Goal: Understand process/instructions: Learn how to perform a task or action

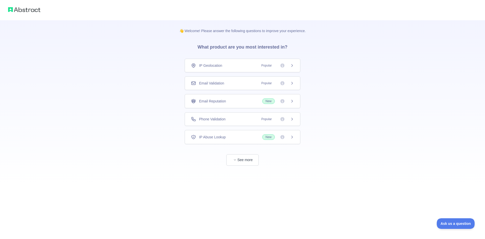
click at [291, 66] on icon at bounding box center [292, 65] width 4 height 4
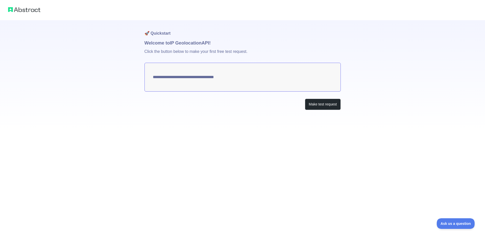
type textarea "**********"
click at [314, 104] on button "Make test request" at bounding box center [323, 104] width 36 height 11
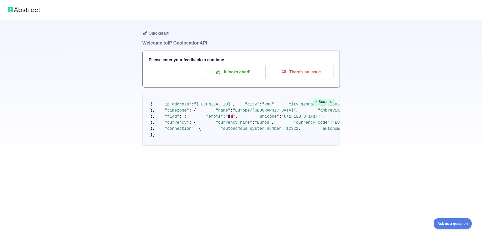
click at [195, 42] on h1 "Welcome to IP Geolocation API!" at bounding box center [240, 42] width 197 height 7
click at [438, 225] on button "Ask us a question" at bounding box center [450, 222] width 38 height 11
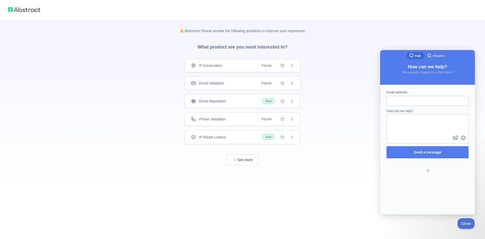
click at [293, 117] on icon at bounding box center [292, 119] width 4 height 4
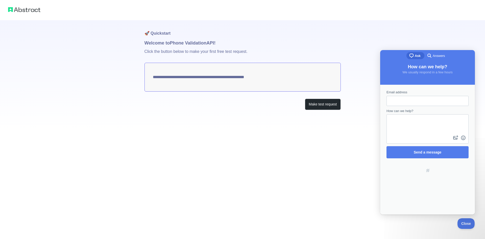
click at [255, 78] on textarea "**********" at bounding box center [243, 77] width 196 height 29
click at [317, 103] on button "Make test request" at bounding box center [323, 104] width 36 height 11
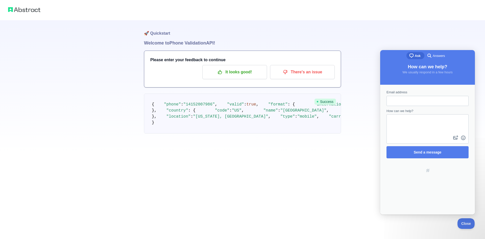
click at [204, 107] on span ""14152007986"" at bounding box center [200, 104] width 32 height 5
click at [196, 43] on h1 "Welcome to Phone Validation API!" at bounding box center [242, 42] width 197 height 7
click at [334, 109] on pre "{ "phone" : "[PHONE_NUMBER]" , "valid" : true , "format" : { "international" : …" at bounding box center [242, 114] width 197 height 40
drag, startPoint x: 178, startPoint y: 39, endPoint x: 181, endPoint y: 39, distance: 3.3
click at [179, 39] on h1 "🚀 Quickstart" at bounding box center [242, 29] width 197 height 19
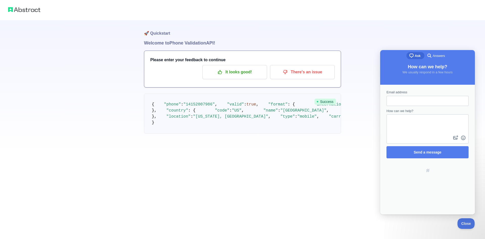
click at [164, 33] on h1 "🚀 Quickstart" at bounding box center [242, 29] width 197 height 19
click at [463, 227] on button "Close" at bounding box center [465, 222] width 17 height 11
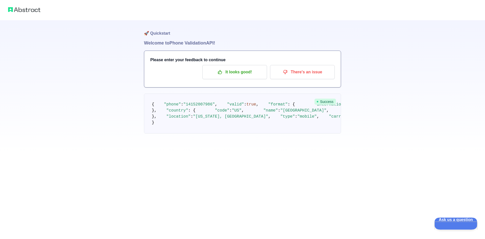
click at [461, 225] on button "Ask us a question" at bounding box center [454, 222] width 38 height 11
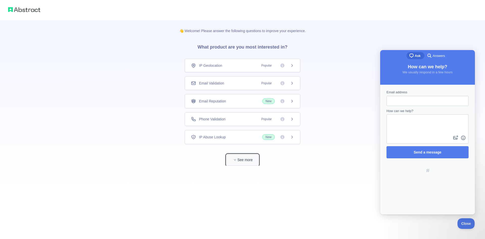
click at [244, 158] on button "See more" at bounding box center [243, 159] width 32 height 11
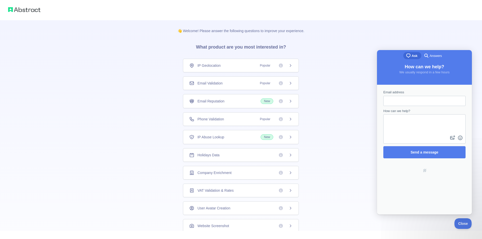
click at [209, 48] on h3 "What product are you most interested in?" at bounding box center [241, 45] width 106 height 25
click at [190, 67] on icon at bounding box center [191, 65] width 5 height 5
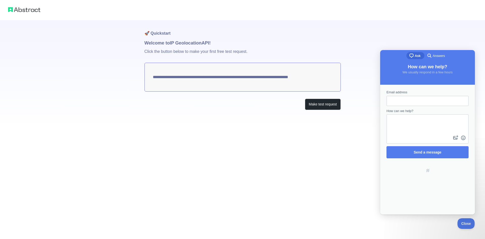
click at [212, 58] on p "Click the button below to make your first free test request." at bounding box center [243, 55] width 196 height 16
drag, startPoint x: 154, startPoint y: 77, endPoint x: 282, endPoint y: 85, distance: 127.9
click at [281, 85] on textarea "**********" at bounding box center [243, 77] width 196 height 29
click at [314, 82] on textarea "**********" at bounding box center [243, 77] width 196 height 29
click at [325, 106] on button "Make test request" at bounding box center [323, 104] width 36 height 11
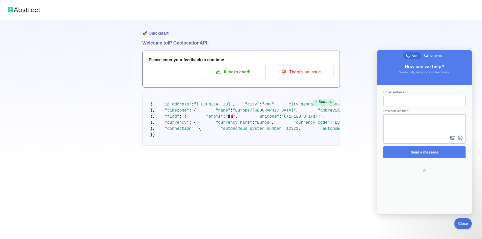
click at [321, 101] on span "Success" at bounding box center [323, 102] width 21 height 6
drag, startPoint x: 219, startPoint y: 107, endPoint x: 214, endPoint y: 107, distance: 4.6
click at [216, 107] on pre "{ "ip_address" : "[TECHNICAL_ID]" , "city" : "[GEOGRAPHIC_DATA]" , "city_geonam…" at bounding box center [240, 120] width 197 height 52
drag, startPoint x: 196, startPoint y: 110, endPoint x: 241, endPoint y: 114, distance: 44.3
click at [241, 114] on pre "{ "ip_address" : "[TECHNICAL_ID]" , "city" : "[GEOGRAPHIC_DATA]" , "city_geonam…" at bounding box center [240, 120] width 197 height 52
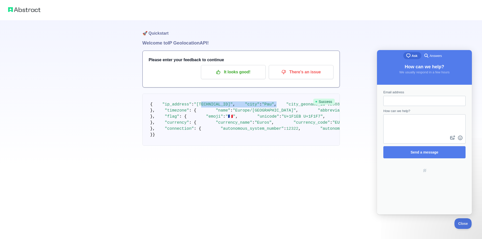
click at [241, 114] on pre "{ "ip_address" : "[TECHNICAL_ID]" , "city" : "[GEOGRAPHIC_DATA]" , "city_geonam…" at bounding box center [240, 120] width 197 height 52
